Goal: Task Accomplishment & Management: Manage account settings

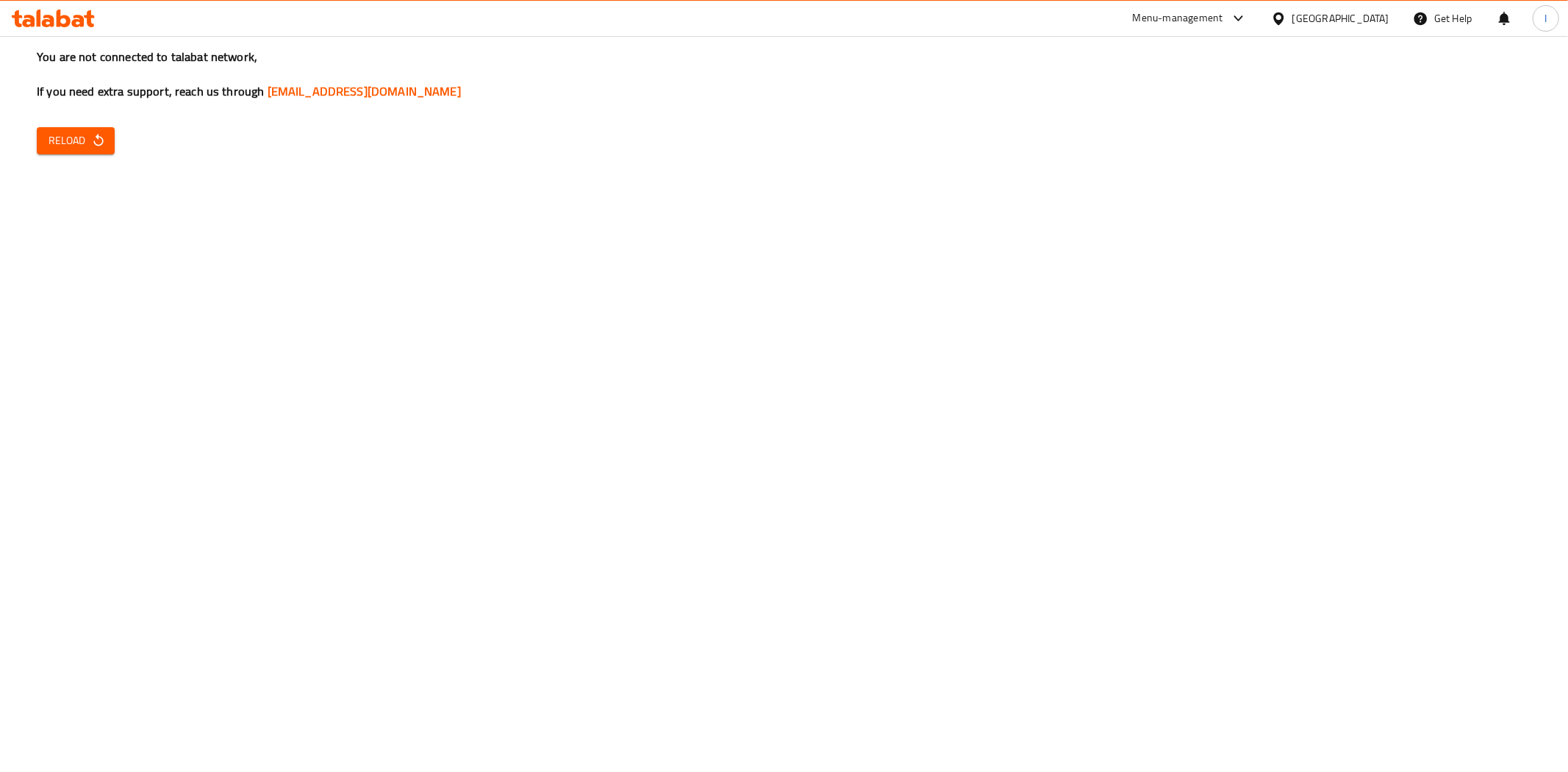
click at [45, 23] on icon at bounding box center [48, 21] width 12 height 12
click at [81, 144] on span "Reload" at bounding box center [76, 141] width 54 height 19
click at [98, 149] on span "Reload" at bounding box center [76, 141] width 54 height 19
click at [79, 131] on span "Reload" at bounding box center [76, 141] width 54 height 19
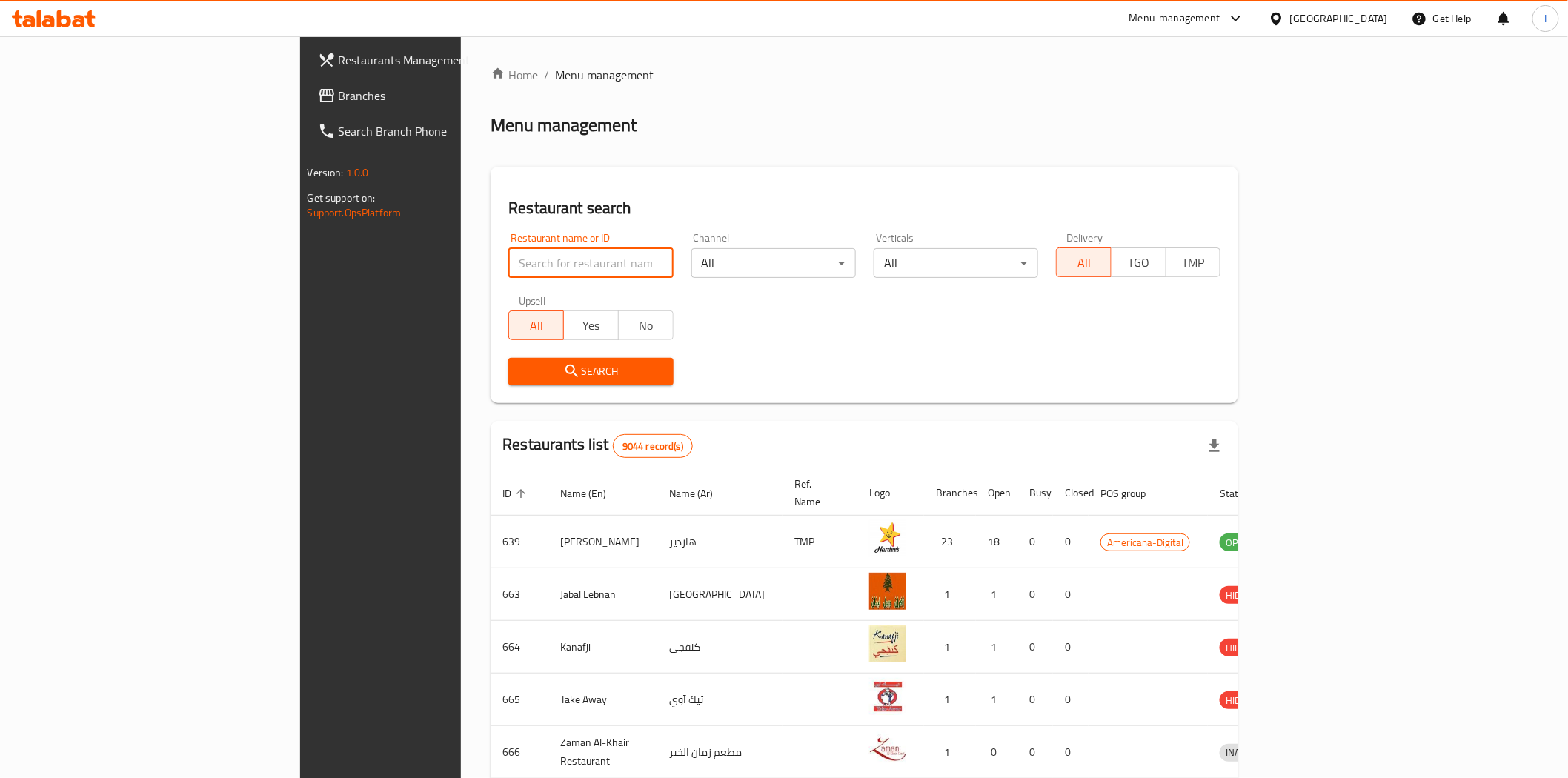
click at [509, 256] on input "search" at bounding box center [590, 263] width 164 height 30
type input "[PERSON_NAME]"
click button "Search" at bounding box center [590, 371] width 164 height 27
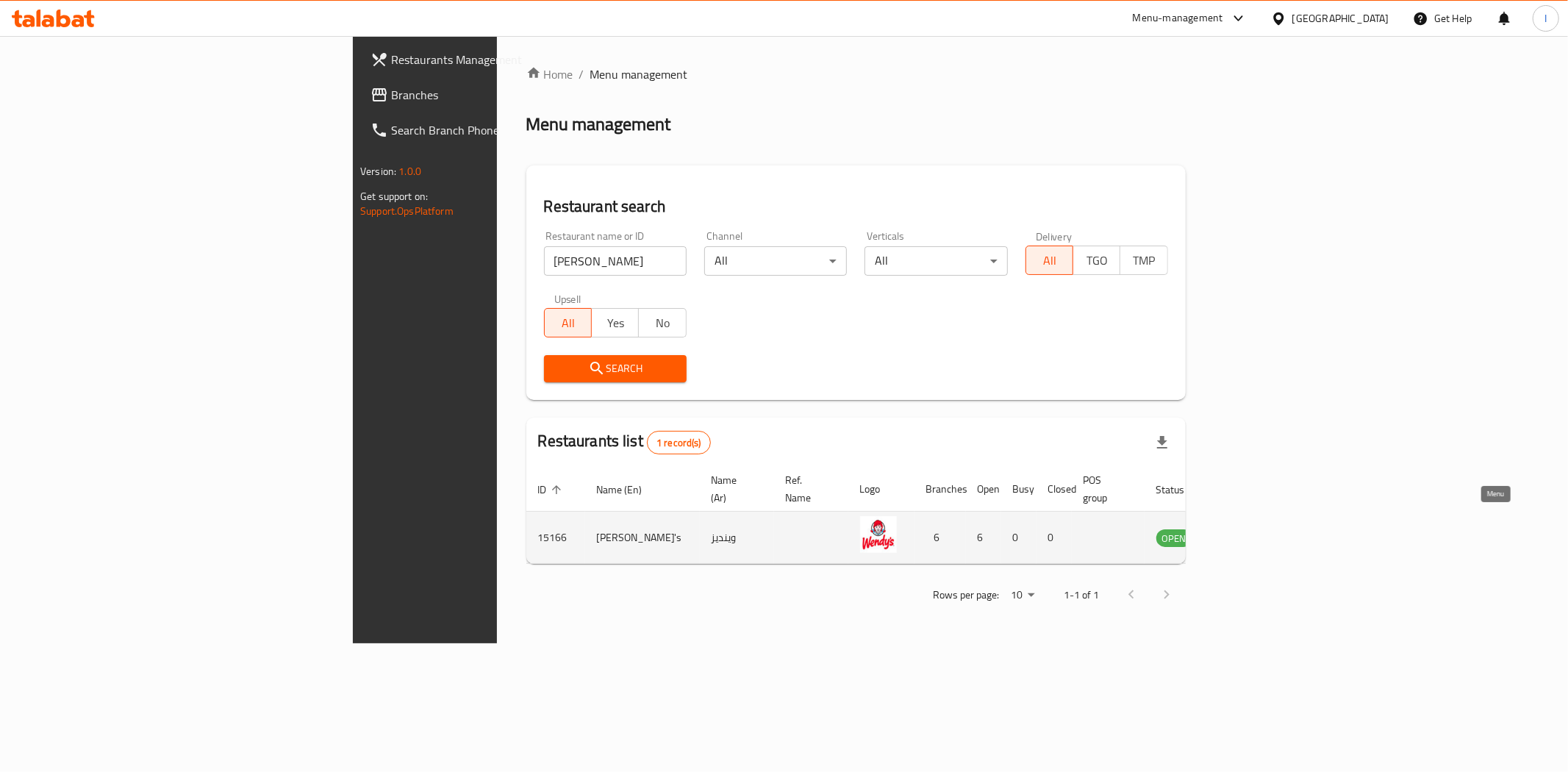
click at [1250, 532] on icon "enhanced table" at bounding box center [1242, 539] width 16 height 12
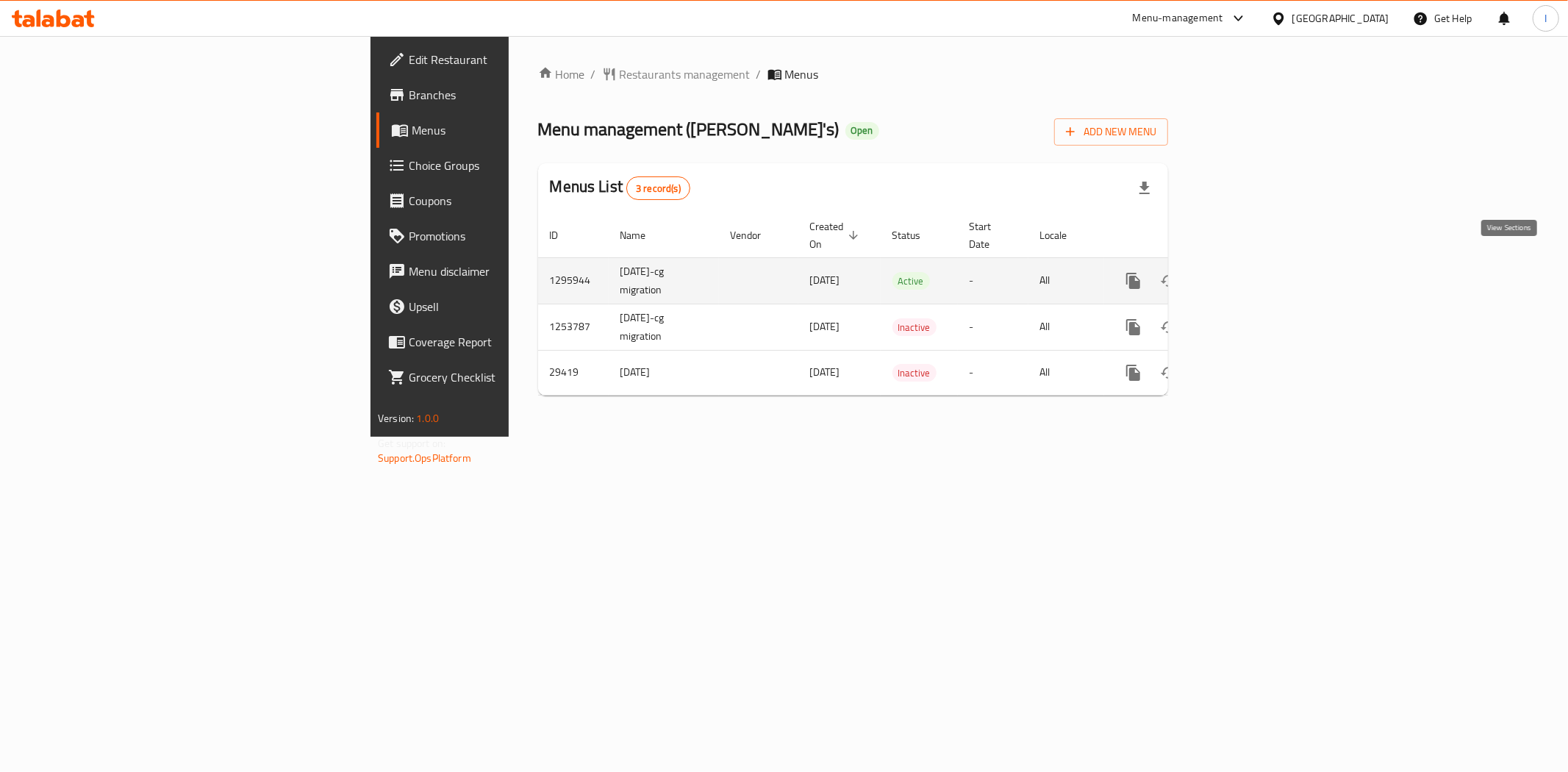
click at [1249, 272] on icon "enhanced table" at bounding box center [1240, 281] width 18 height 18
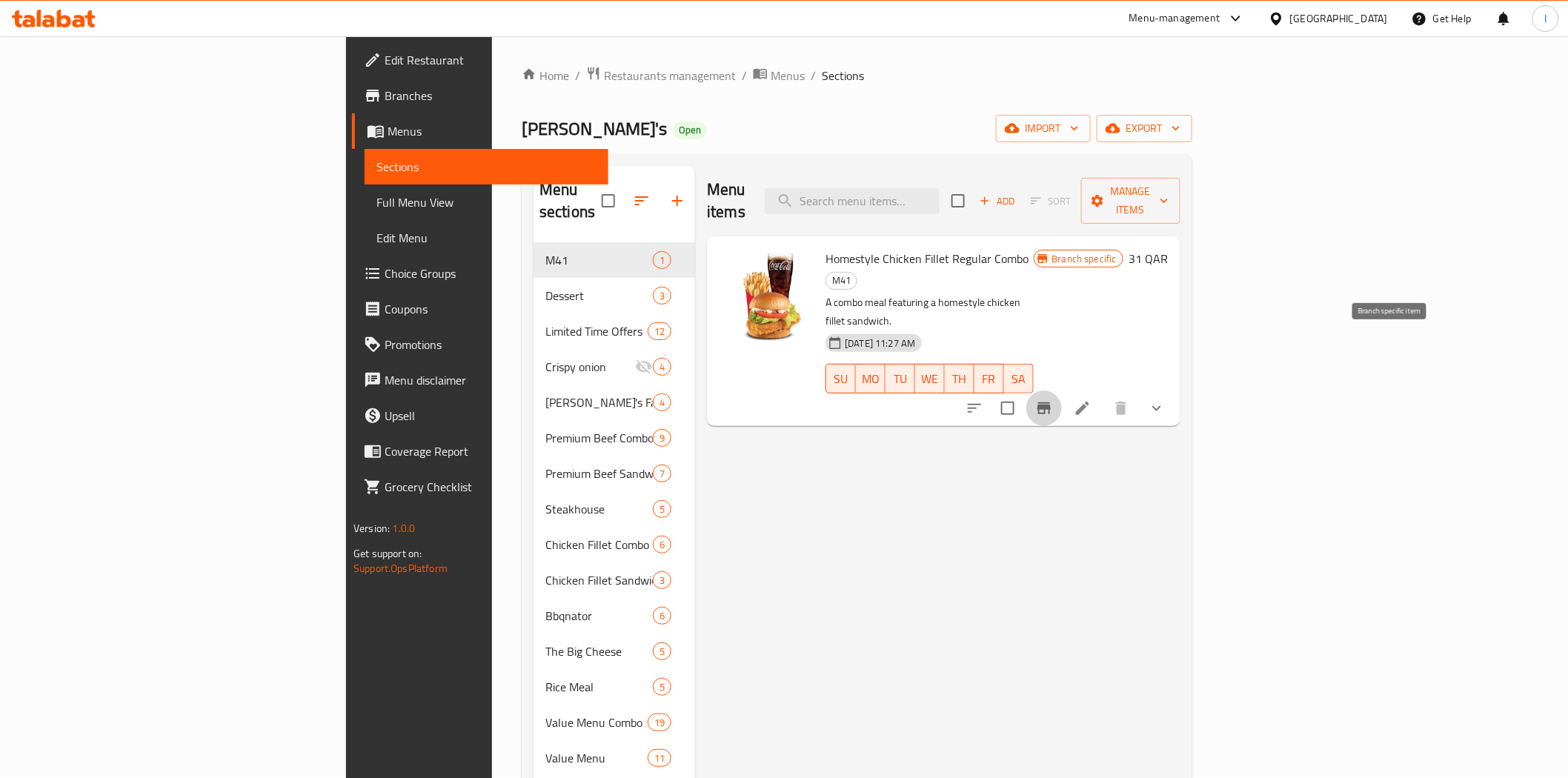
click at [1051, 403] on icon "Branch-specific-item" at bounding box center [1044, 408] width 13 height 12
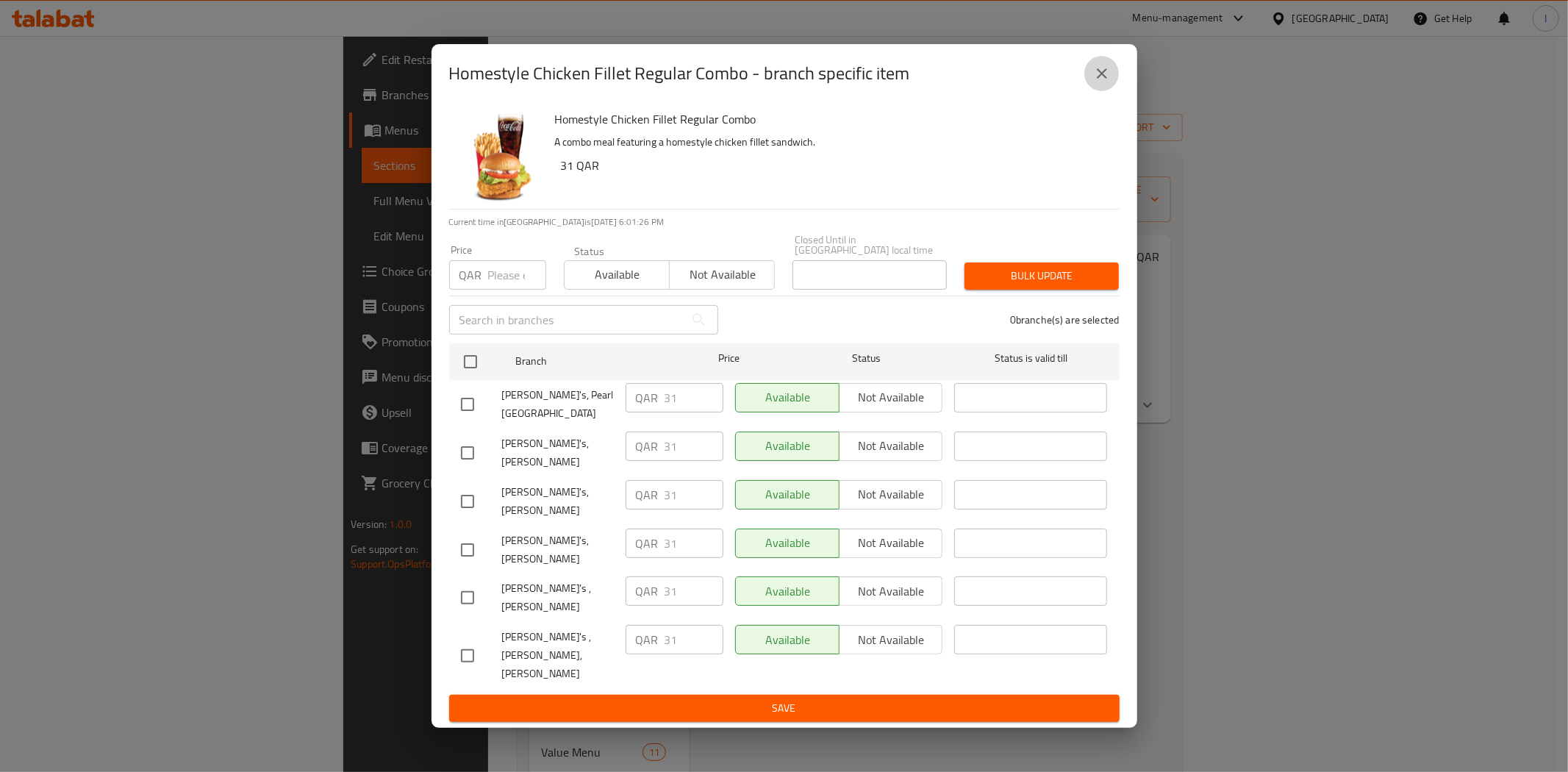
click at [1103, 83] on icon "close" at bounding box center [1102, 73] width 18 height 18
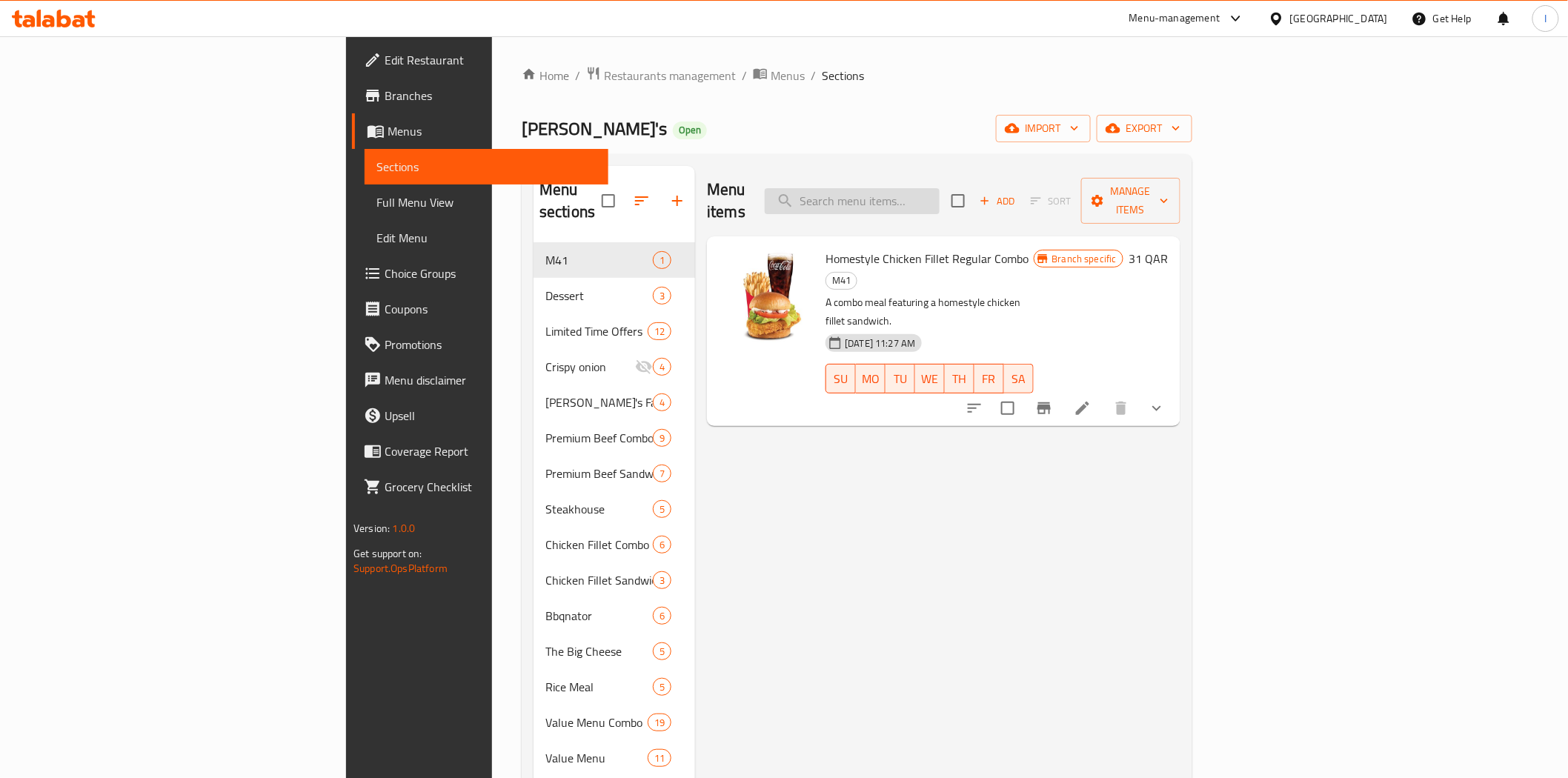
click at [939, 196] on input "search" at bounding box center [852, 201] width 175 height 26
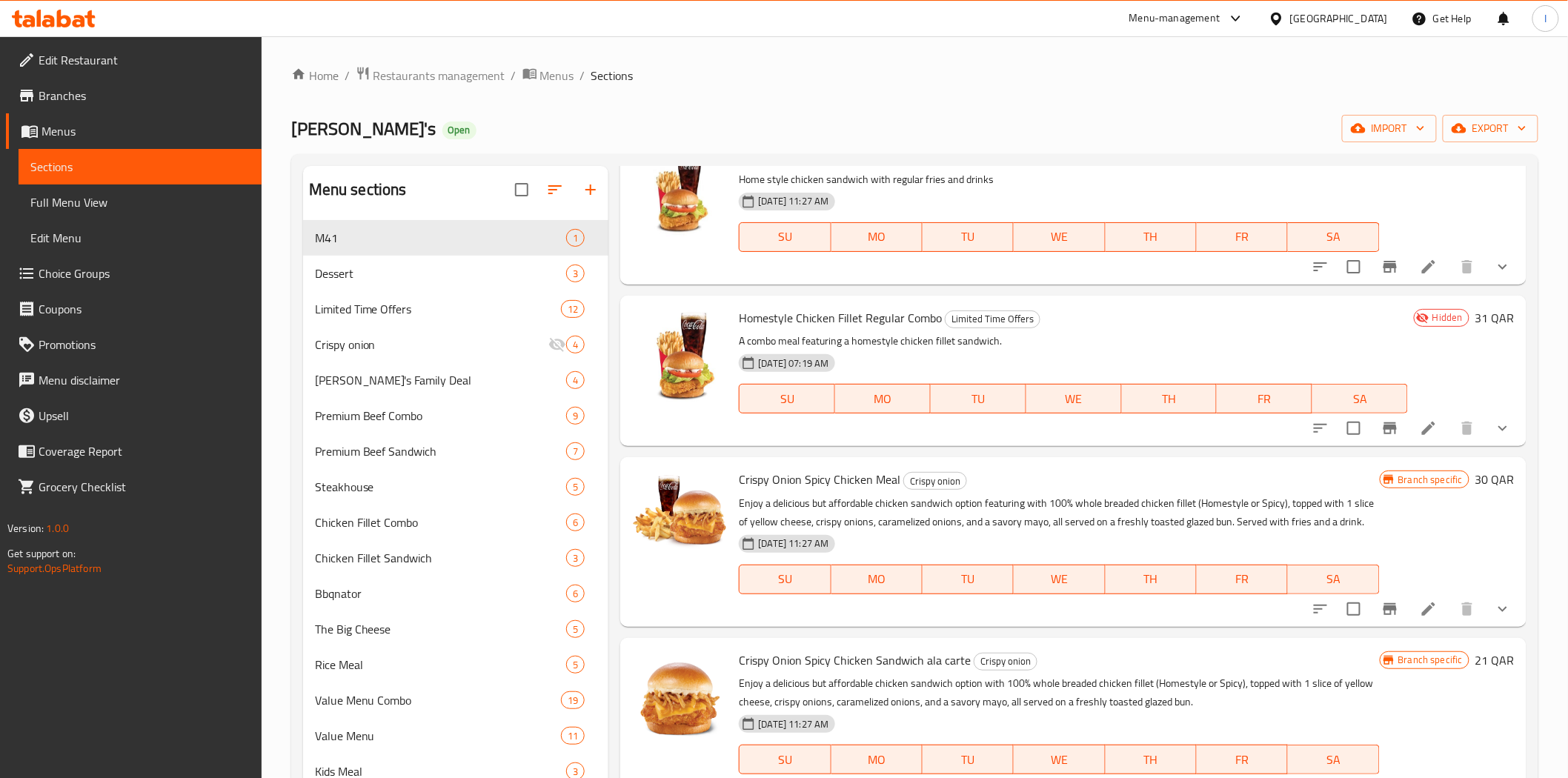
scroll to position [604, 0]
click at [1381, 420] on icon "Branch-specific-item" at bounding box center [1390, 428] width 18 height 18
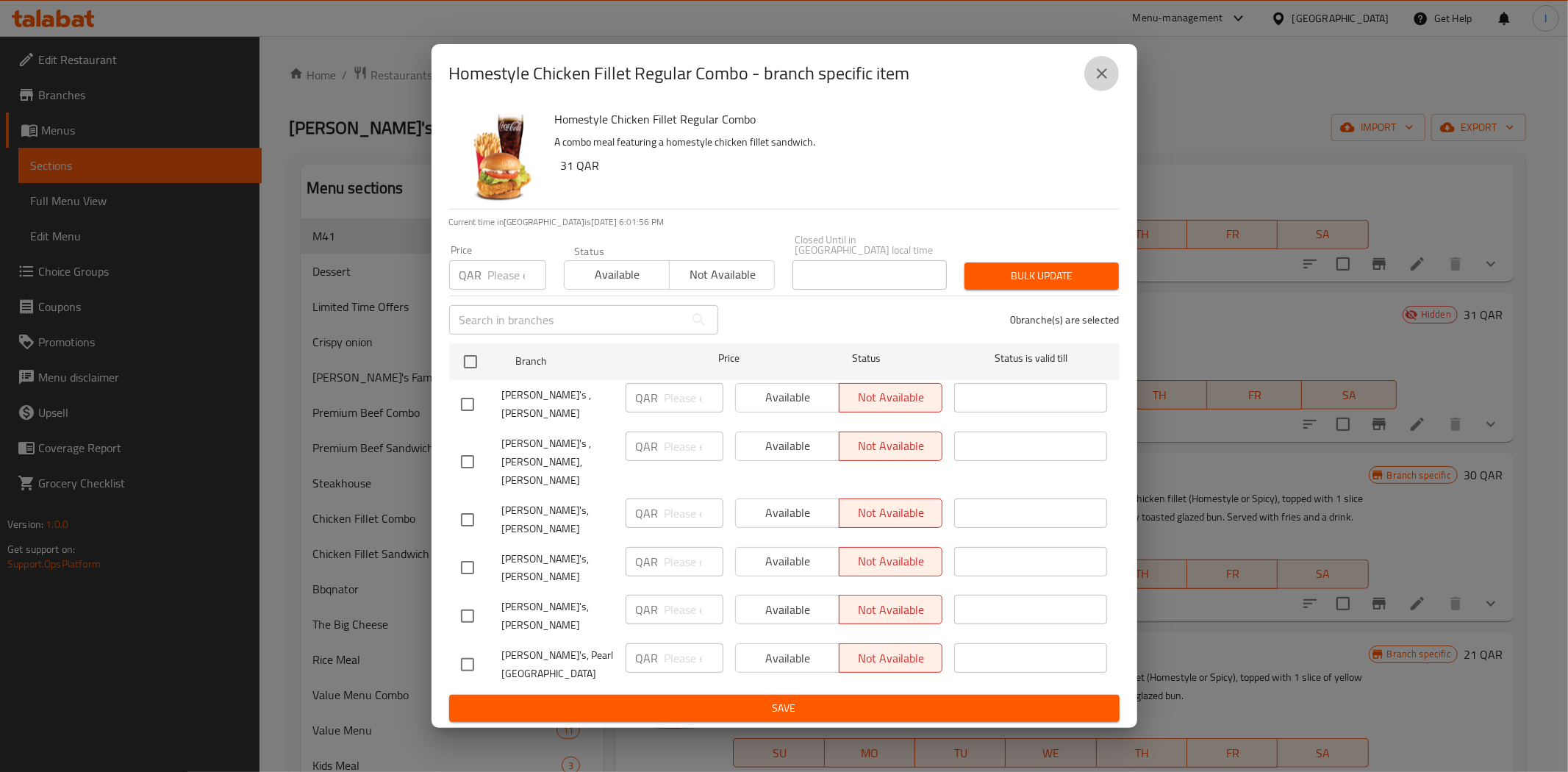
click at [1104, 83] on icon "close" at bounding box center [1102, 73] width 18 height 18
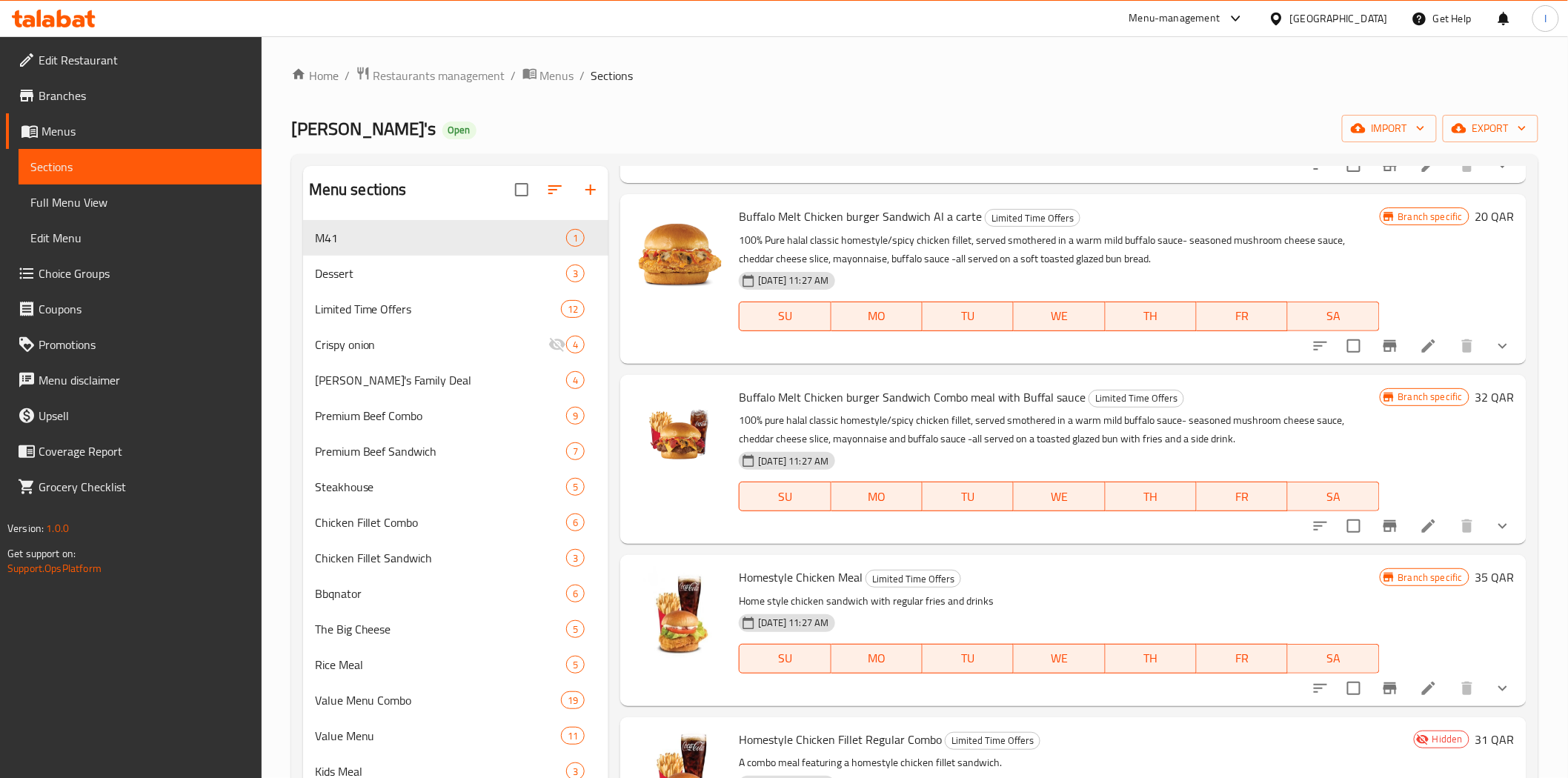
scroll to position [0, 0]
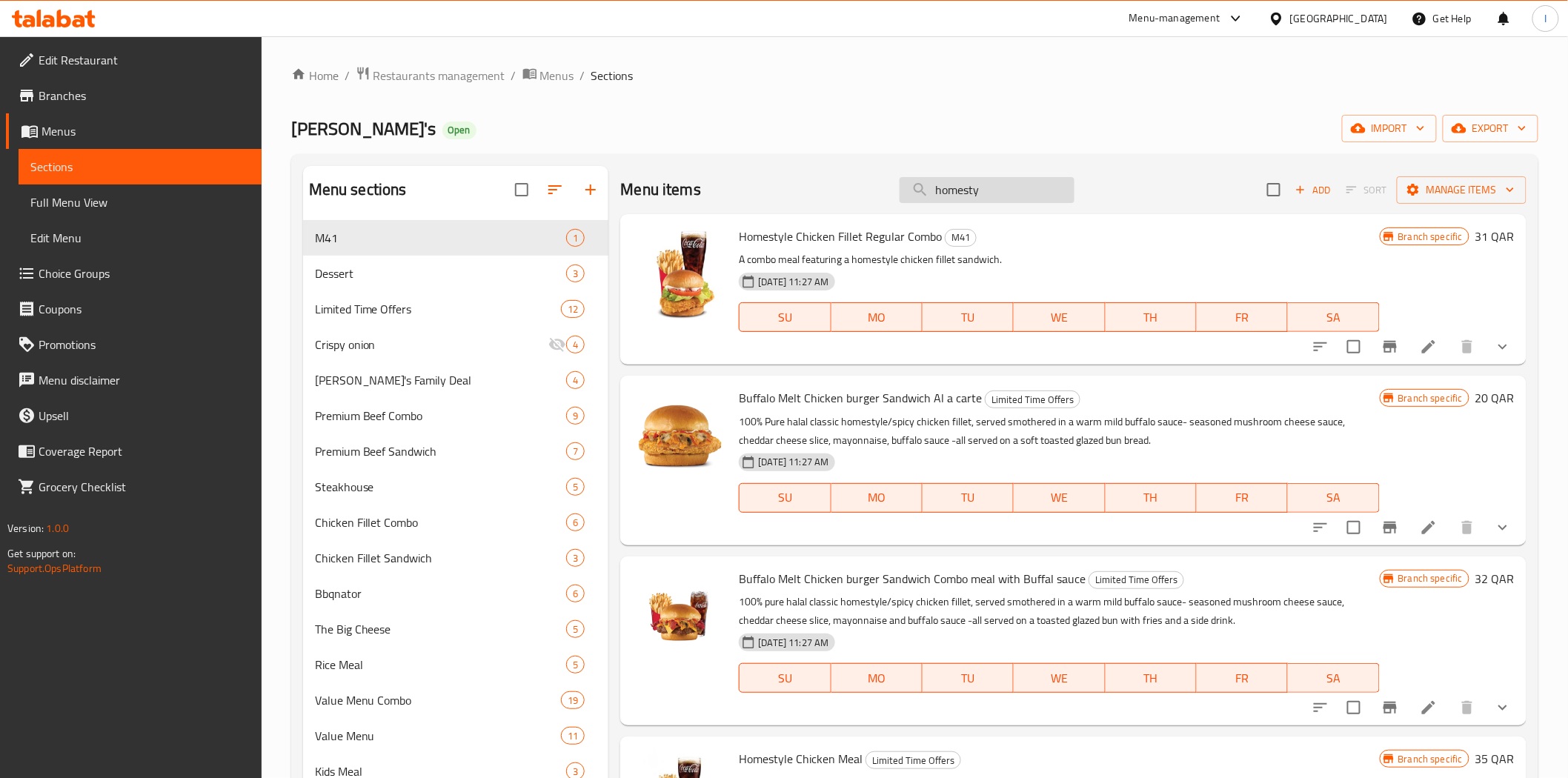
click at [983, 190] on input "homesty" at bounding box center [987, 189] width 175 height 26
paste input "Homestyle Chicken Fillet Regular Combo"
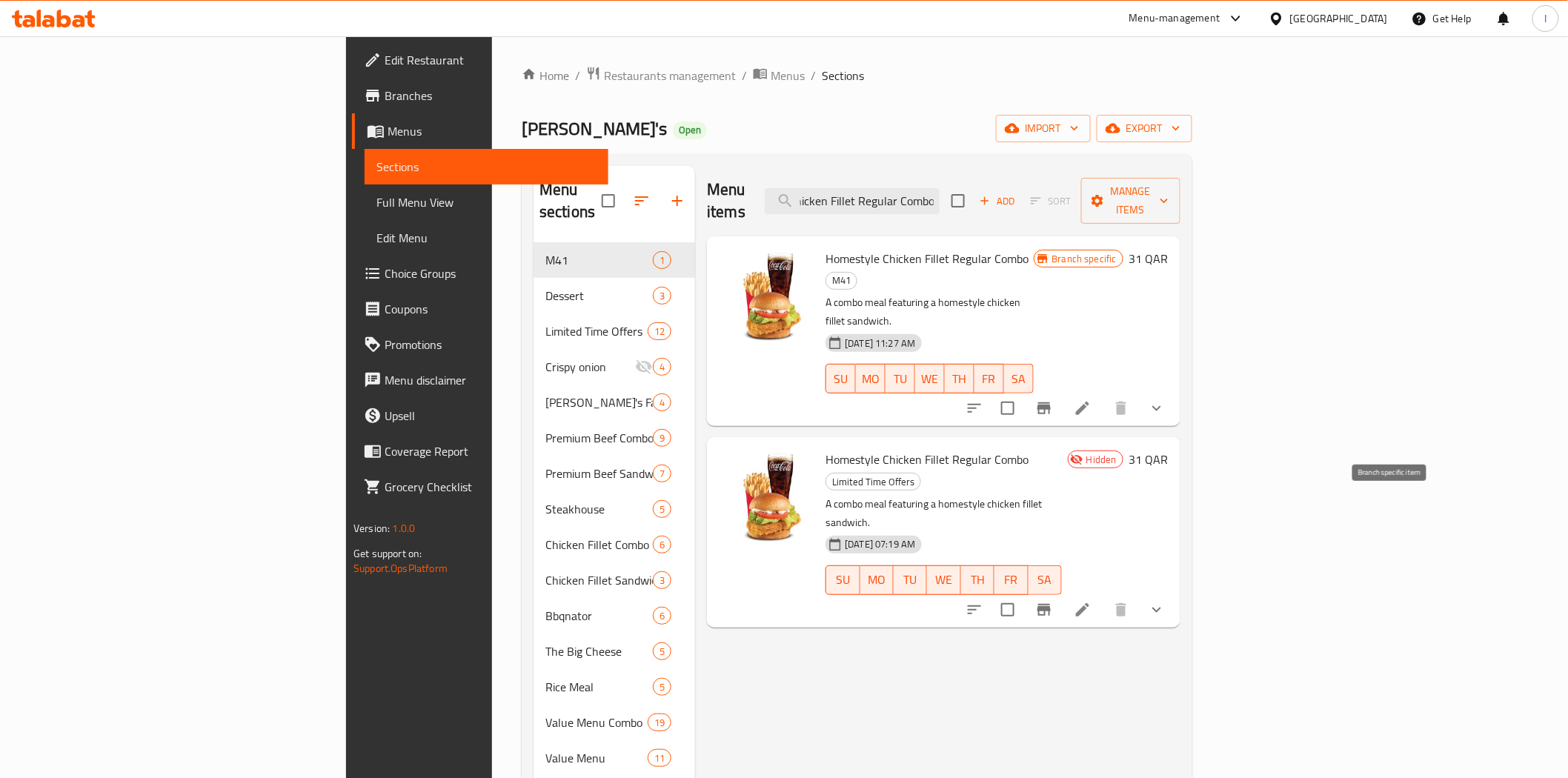
type input "Homestyle Chicken Fillet Regular Combo"
click at [1051, 604] on icon "Branch-specific-item" at bounding box center [1044, 609] width 13 height 12
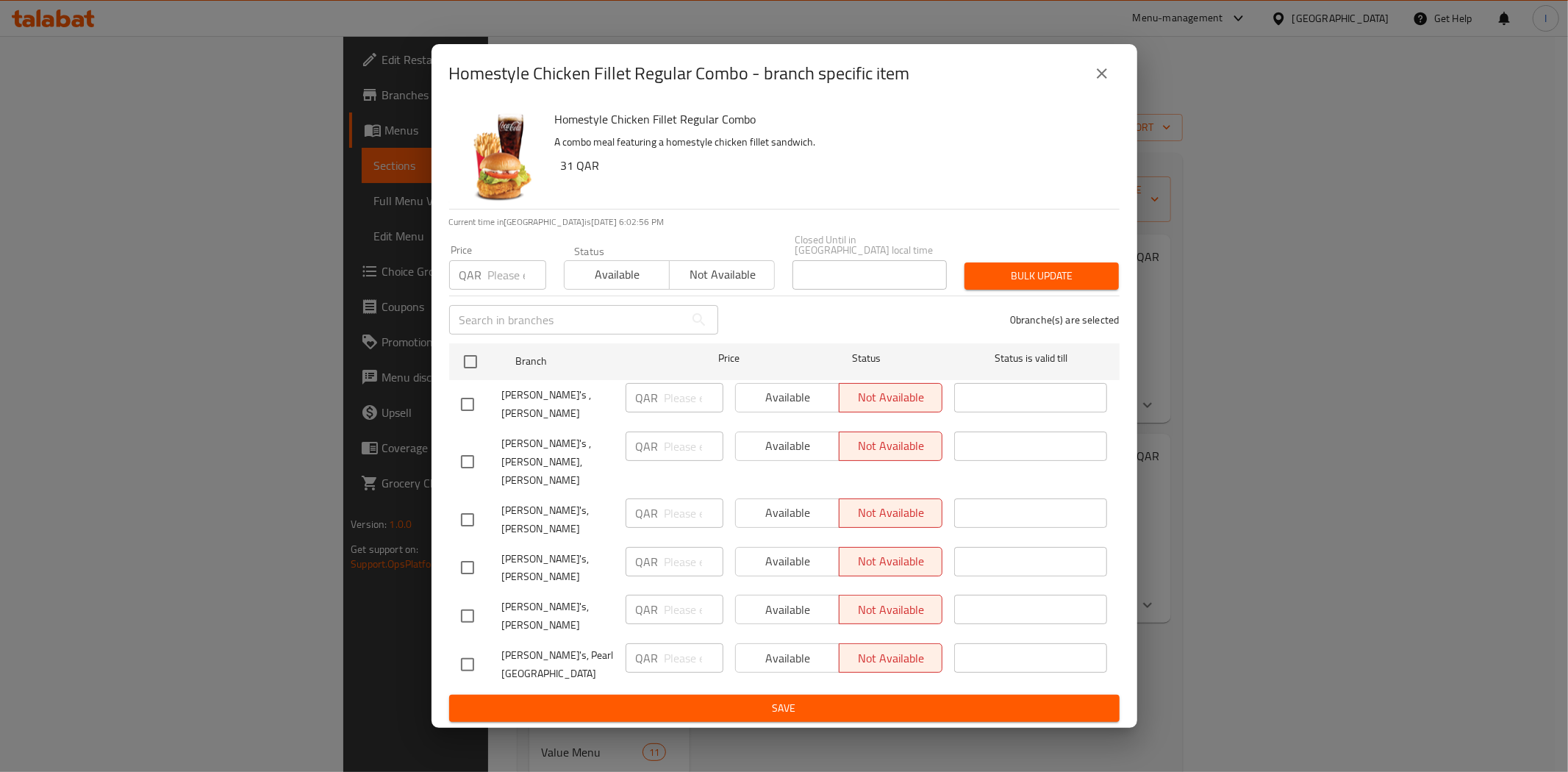
click at [773, 413] on div "Available Not available" at bounding box center [838, 398] width 208 height 29
click at [792, 413] on div "Available Not available" at bounding box center [838, 398] width 208 height 29
click at [467, 420] on input "checkbox" at bounding box center [468, 404] width 31 height 31
checkbox input "true"
click at [461, 465] on input "checkbox" at bounding box center [468, 462] width 31 height 31
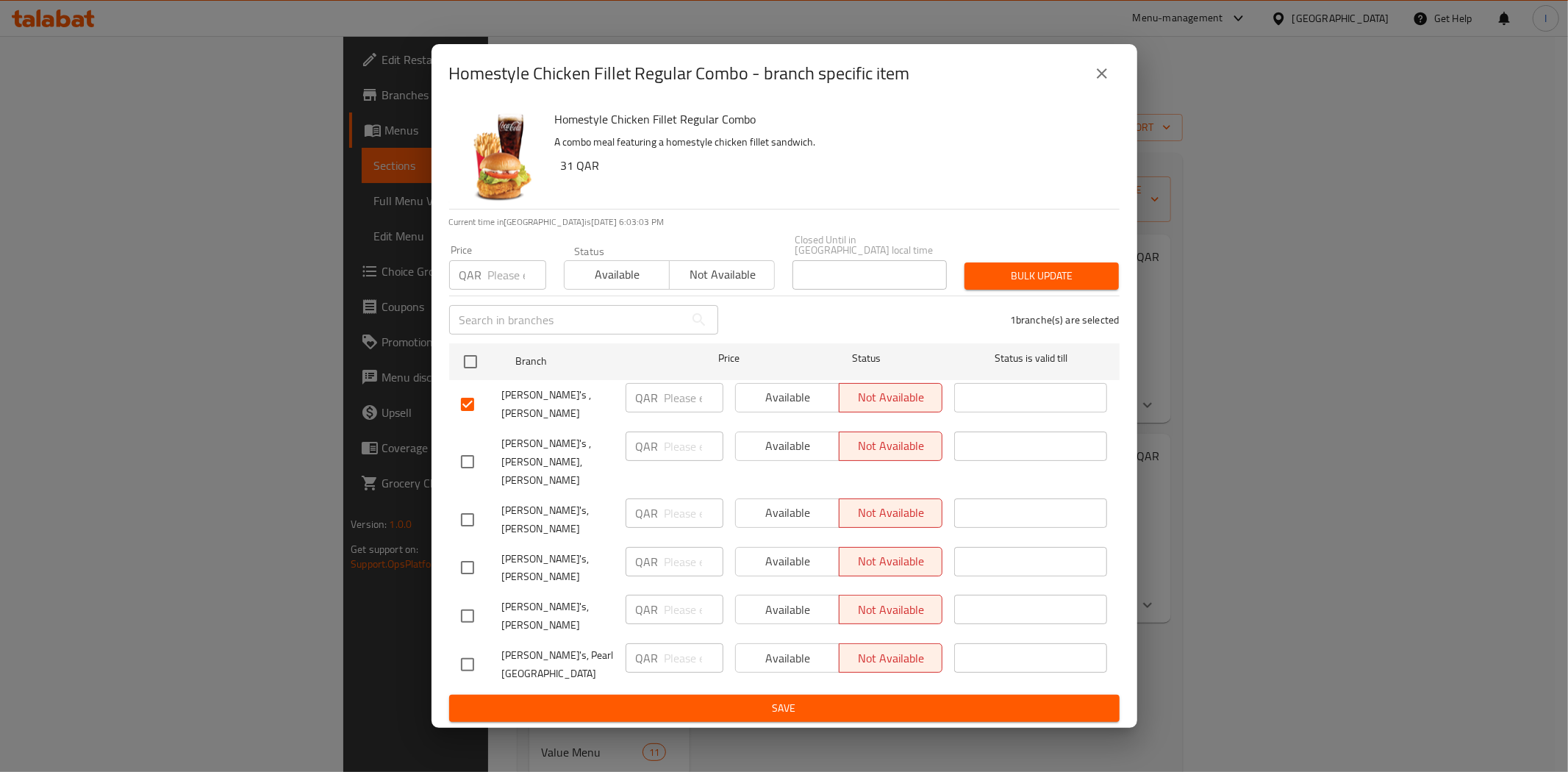
checkbox input "true"
click at [464, 513] on input "checkbox" at bounding box center [468, 520] width 31 height 31
checkbox input "true"
click at [461, 561] on input "checkbox" at bounding box center [468, 568] width 31 height 31
checkbox input "true"
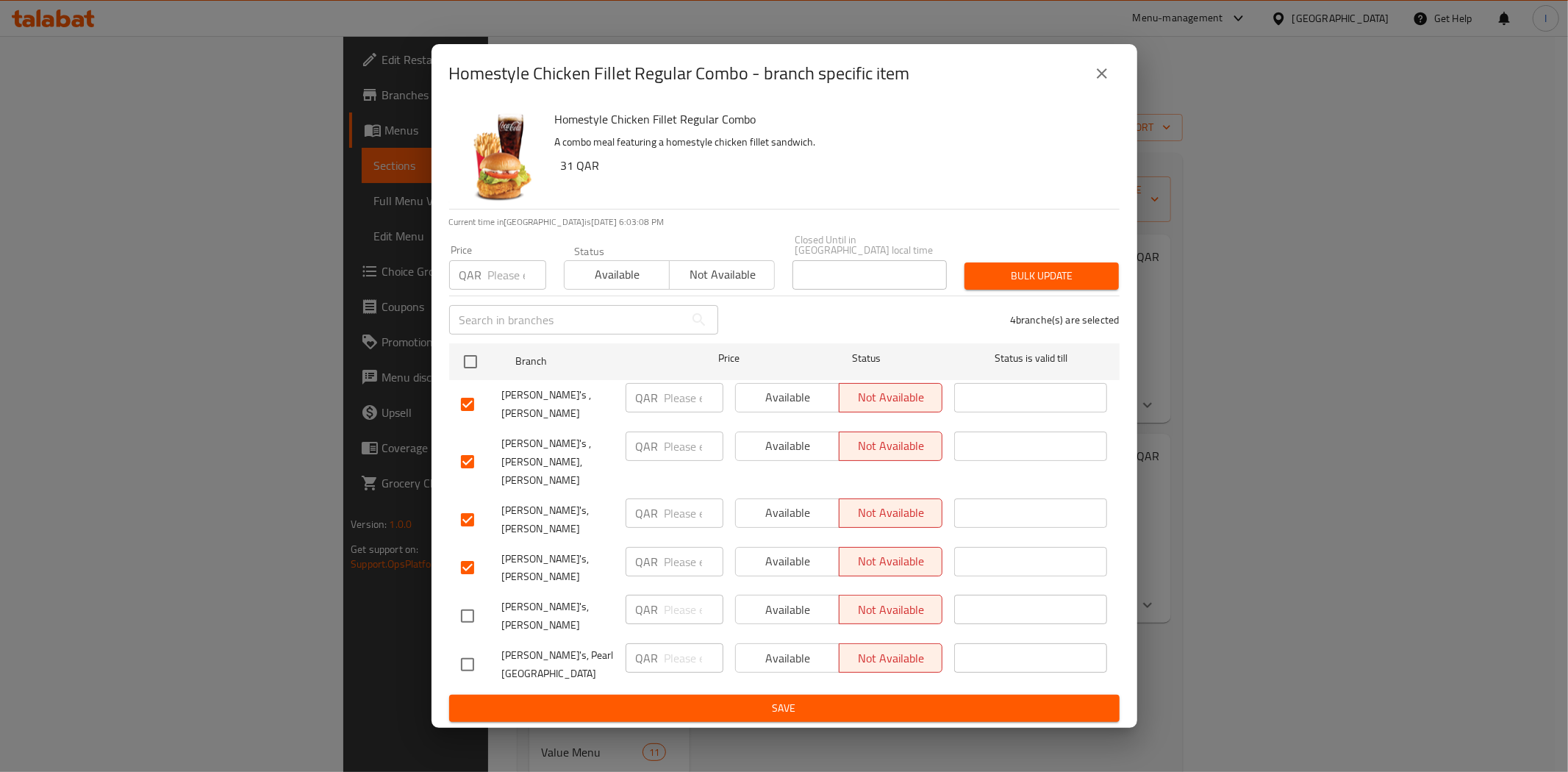
click at [473, 600] on input "checkbox" at bounding box center [468, 616] width 31 height 31
checkbox input "true"
click at [468, 649] on input "checkbox" at bounding box center [468, 665] width 31 height 31
checkbox input "true"
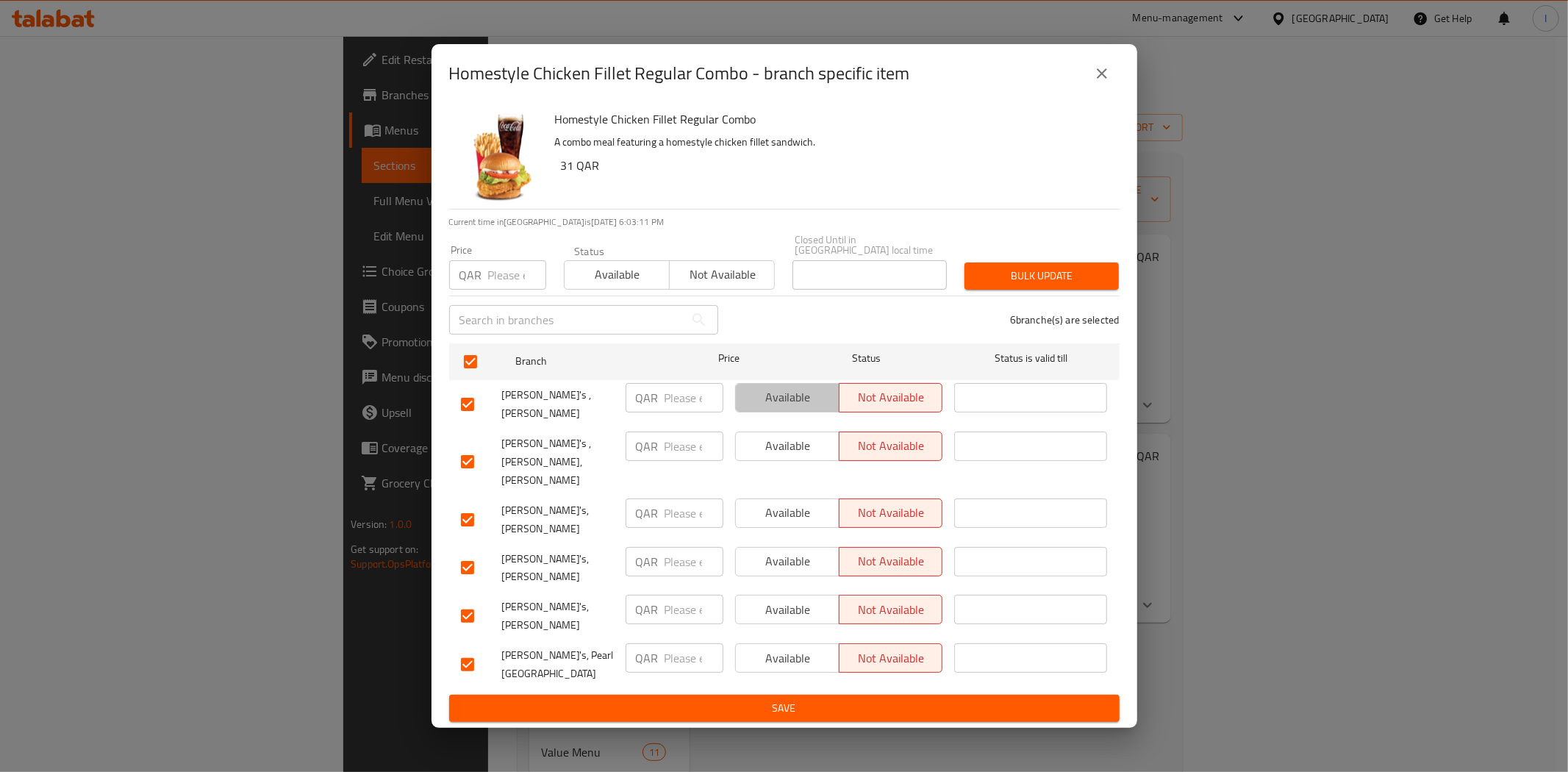
click at [769, 408] on span "Available" at bounding box center [787, 397] width 92 height 22
click at [780, 457] on span "Available" at bounding box center [787, 446] width 92 height 22
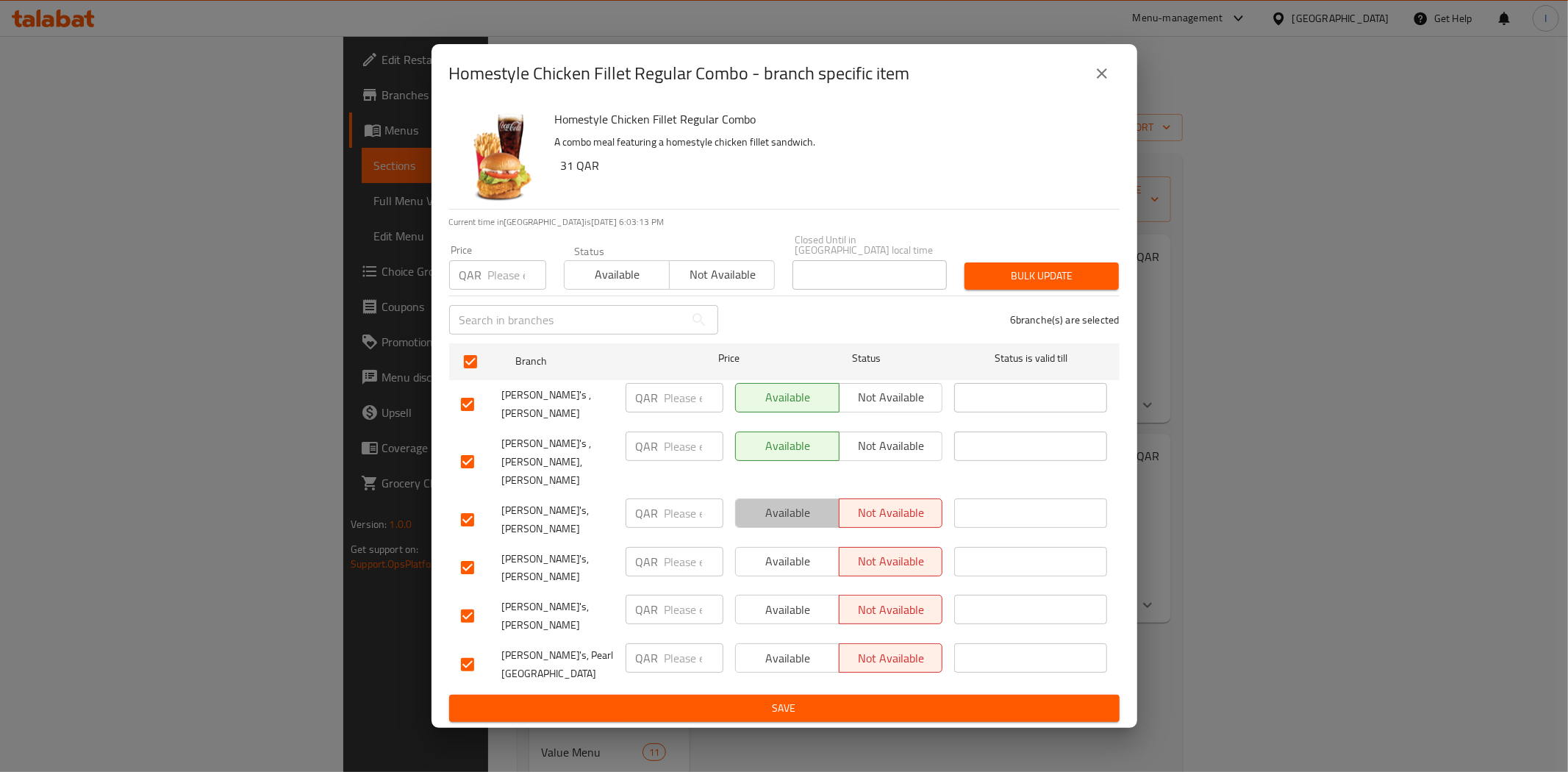
click at [789, 528] on button "Available" at bounding box center [787, 513] width 104 height 29
click at [789, 564] on button "Available" at bounding box center [787, 562] width 104 height 29
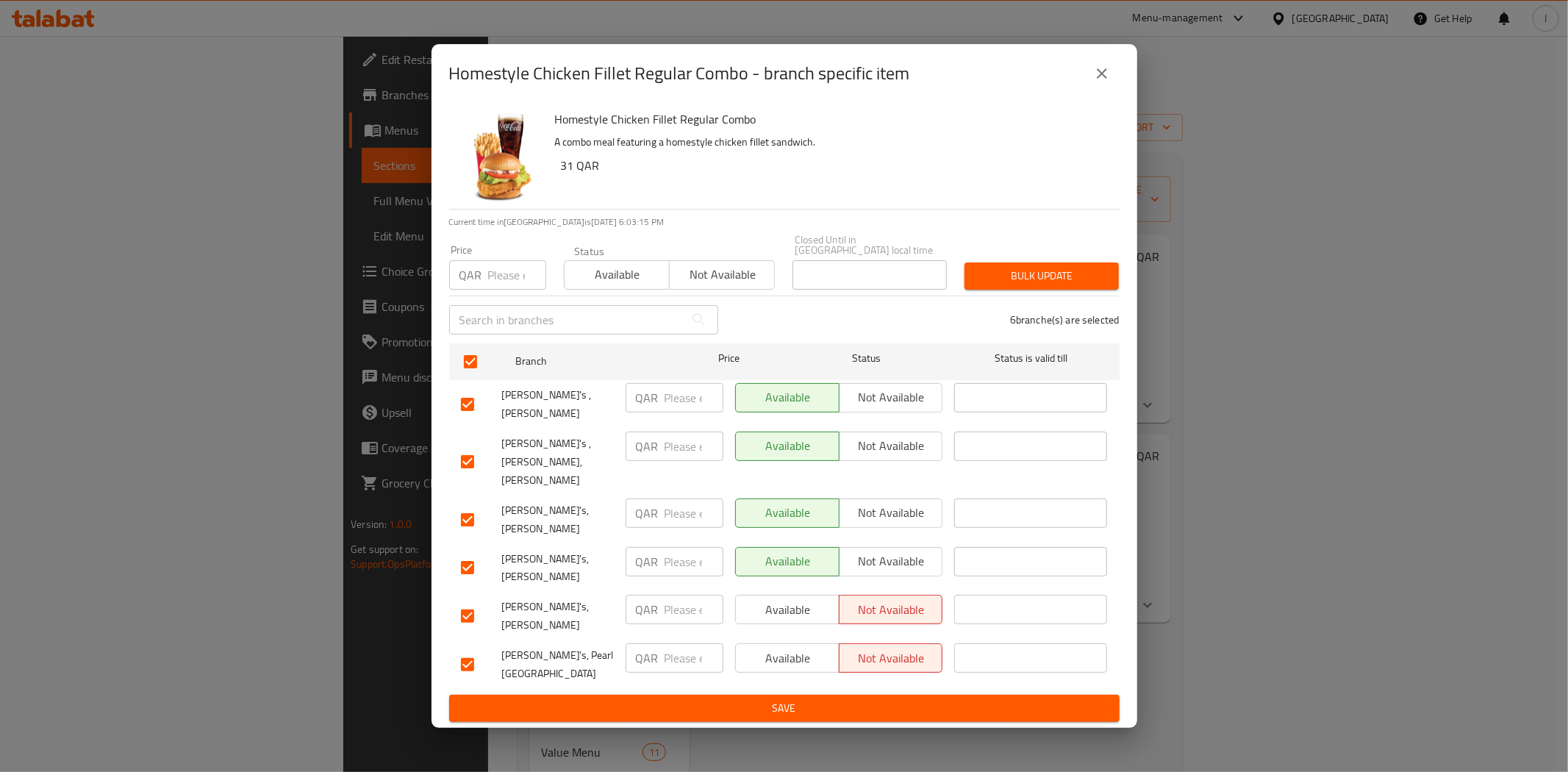
click at [787, 599] on span "Available" at bounding box center [787, 610] width 92 height 22
click at [781, 648] on span "Available" at bounding box center [787, 658] width 92 height 22
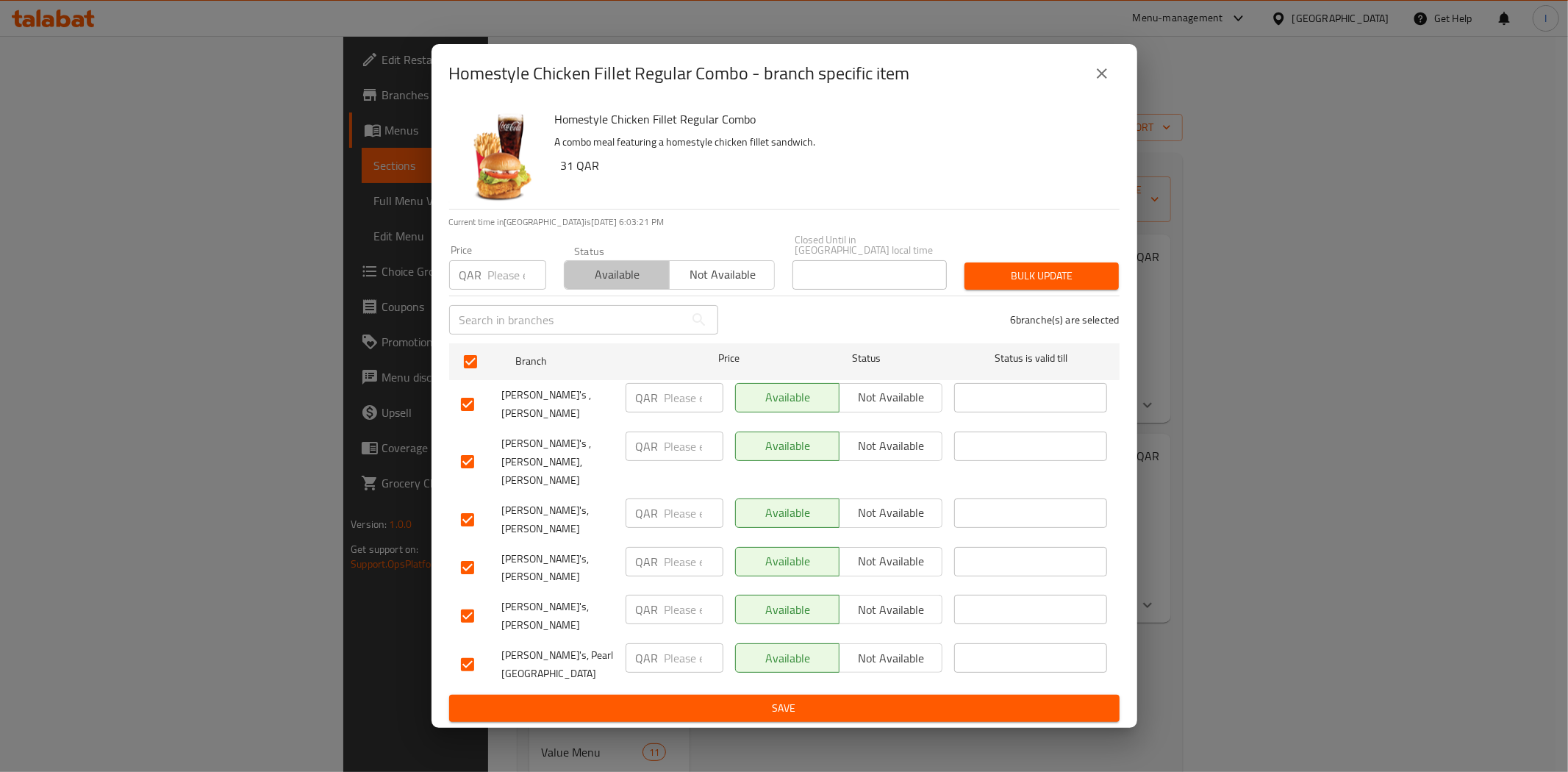
click at [637, 285] on span "Available" at bounding box center [617, 275] width 94 height 22
click at [1100, 83] on icon "close" at bounding box center [1102, 73] width 18 height 18
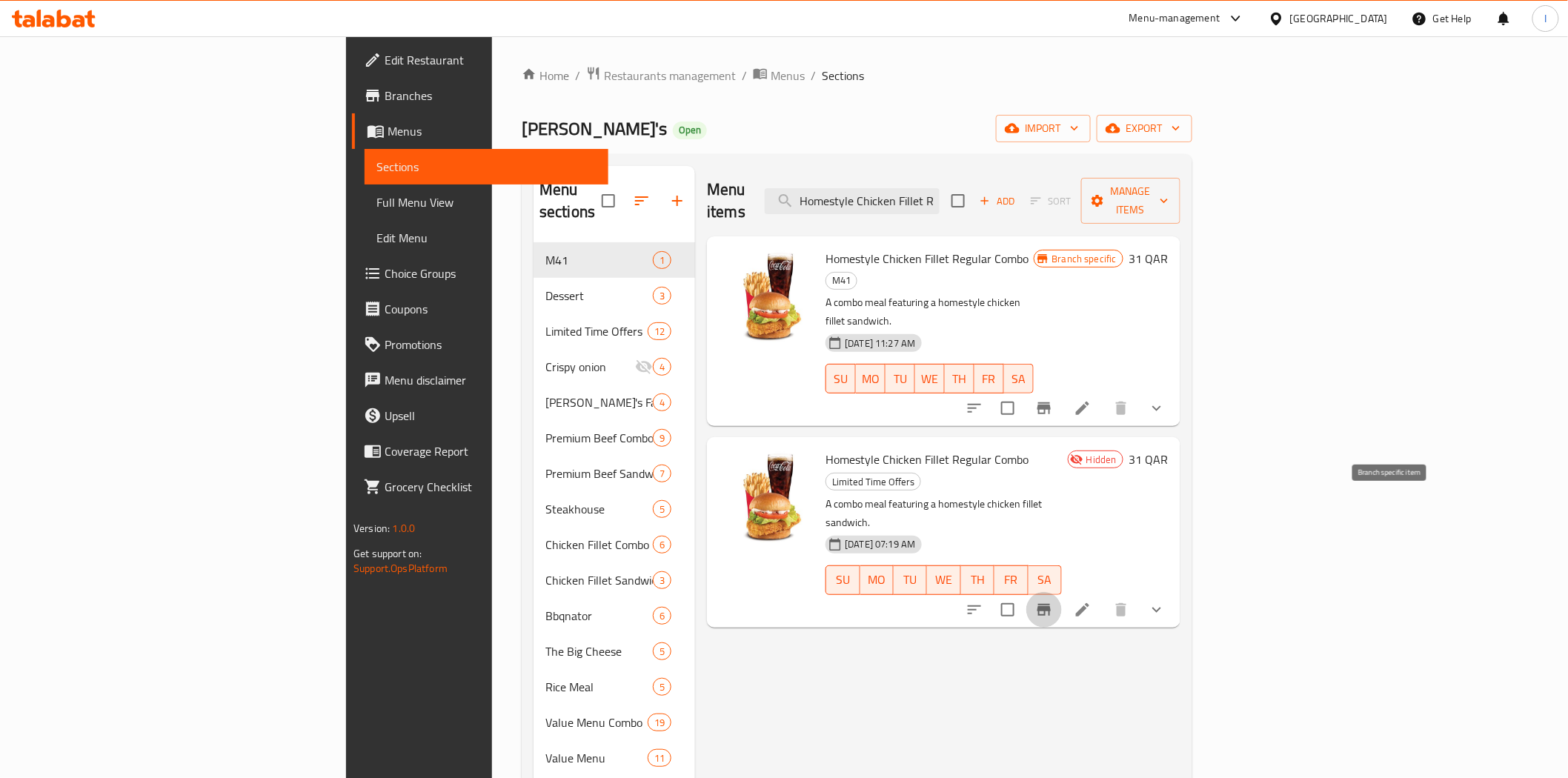
click at [1053, 601] on icon "Branch-specific-item" at bounding box center [1044, 610] width 18 height 18
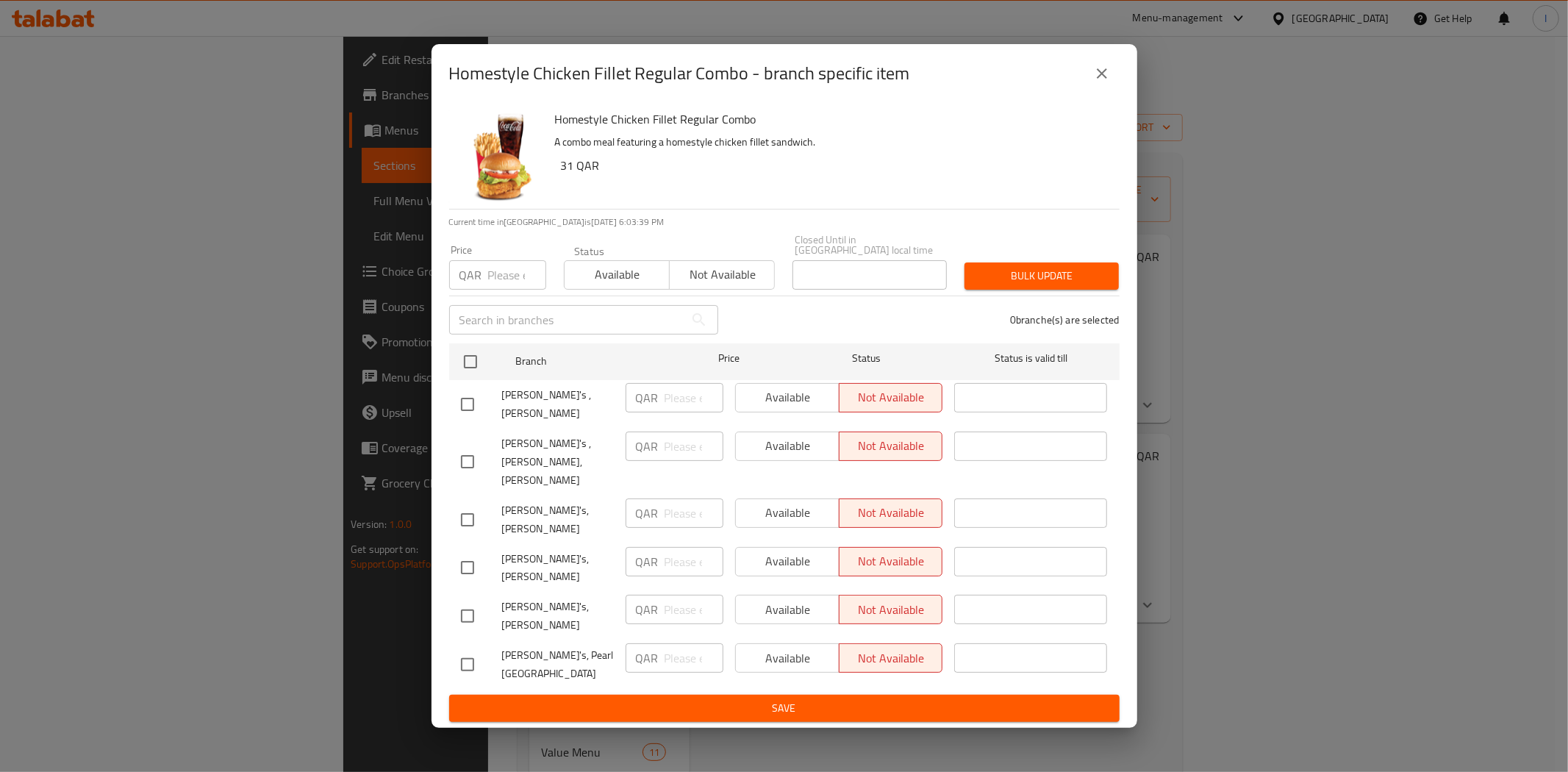
click at [1097, 83] on icon "close" at bounding box center [1102, 73] width 18 height 18
